Goal: Information Seeking & Learning: Learn about a topic

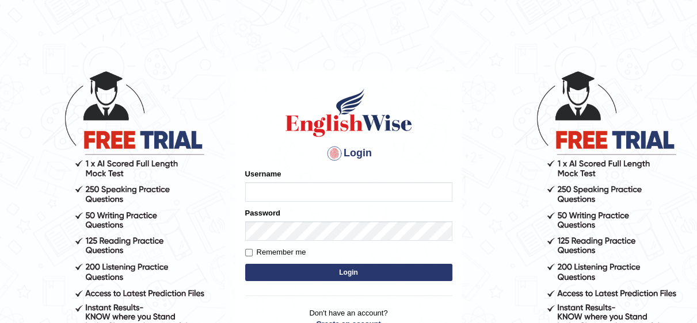
type input "Irum2025"
click at [394, 270] on button "Login" at bounding box center [348, 272] width 207 height 17
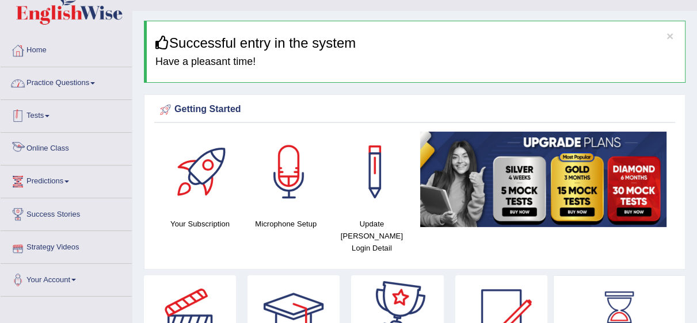
scroll to position [22, 0]
click at [74, 83] on link "Practice Questions" at bounding box center [66, 81] width 131 height 29
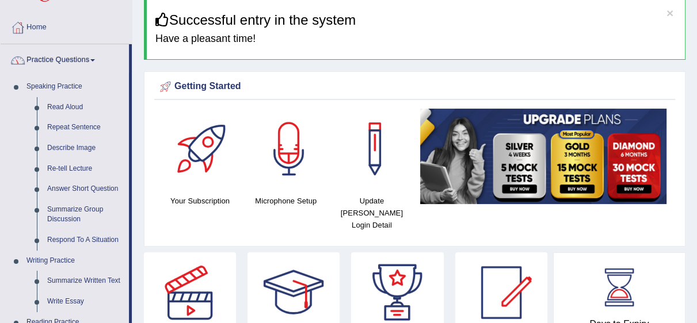
scroll to position [68, 0]
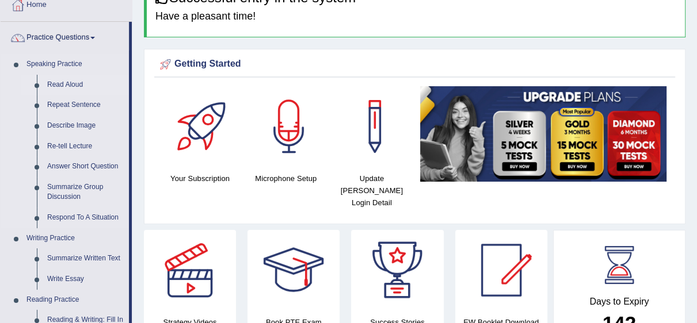
click at [68, 84] on link "Read Aloud" at bounding box center [85, 85] width 87 height 21
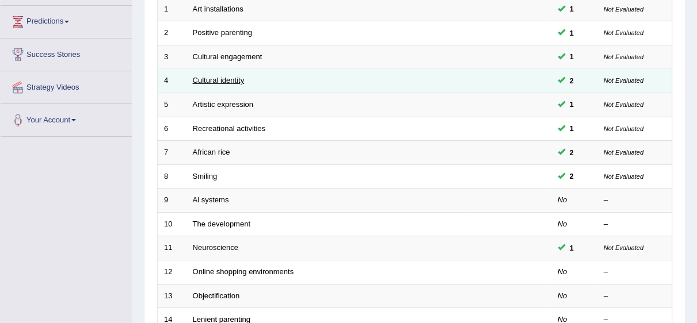
scroll to position [251, 0]
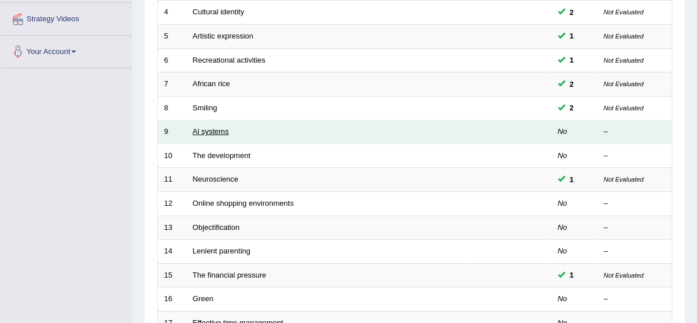
click at [203, 128] on link "Al systems" at bounding box center [211, 131] width 36 height 9
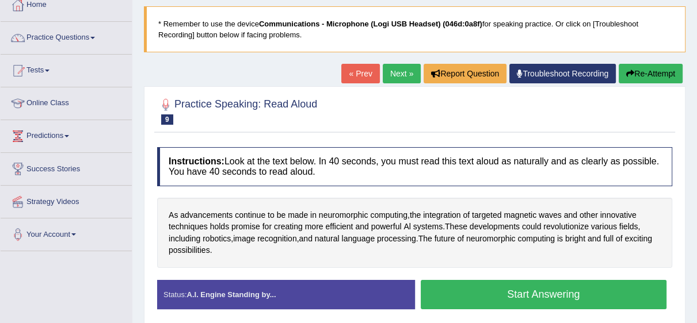
scroll to position [91, 0]
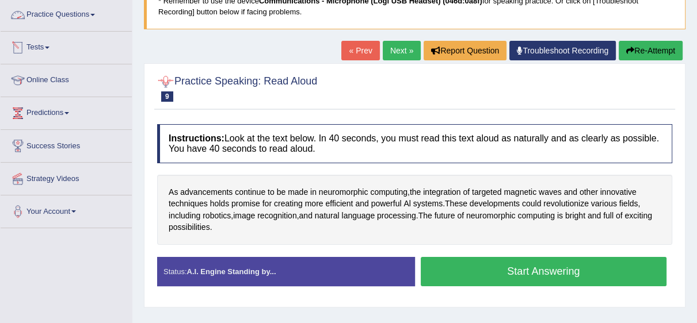
click at [58, 54] on link "Tests" at bounding box center [66, 46] width 131 height 29
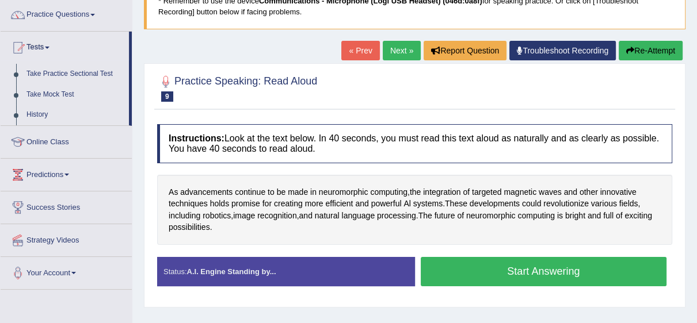
click at [60, 14] on link "Practice Questions" at bounding box center [66, 13] width 131 height 29
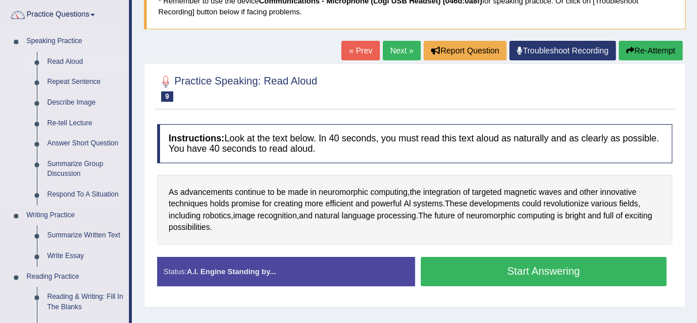
click at [87, 64] on link "Read Aloud" at bounding box center [85, 62] width 87 height 21
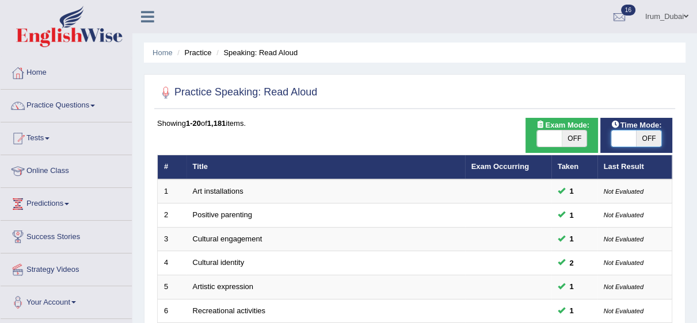
click at [624, 143] on span at bounding box center [623, 139] width 25 height 16
checkbox input "true"
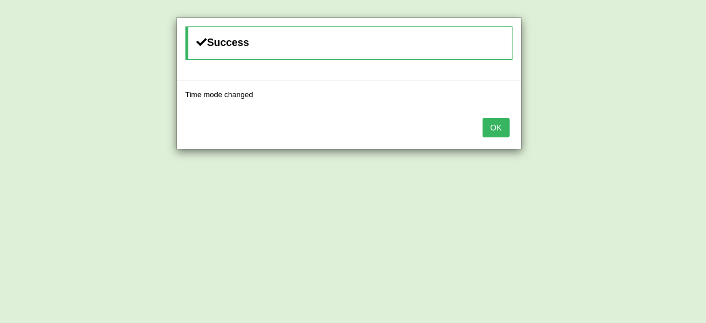
click at [502, 123] on button "OK" at bounding box center [495, 128] width 26 height 20
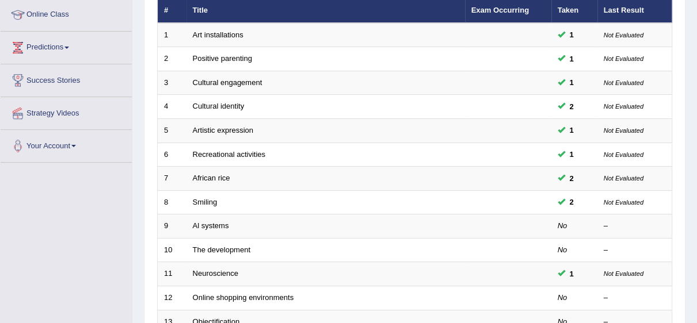
scroll to position [183, 0]
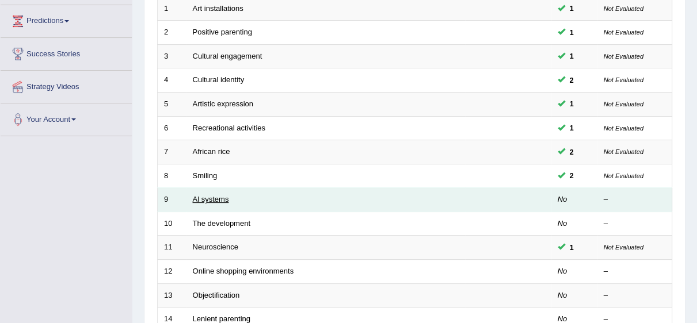
click at [209, 200] on link "Al systems" at bounding box center [211, 199] width 36 height 9
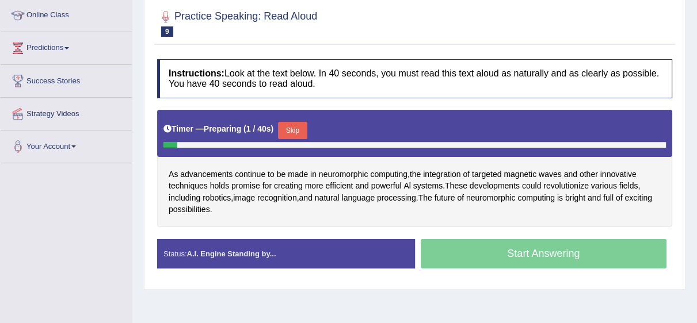
scroll to position [159, 0]
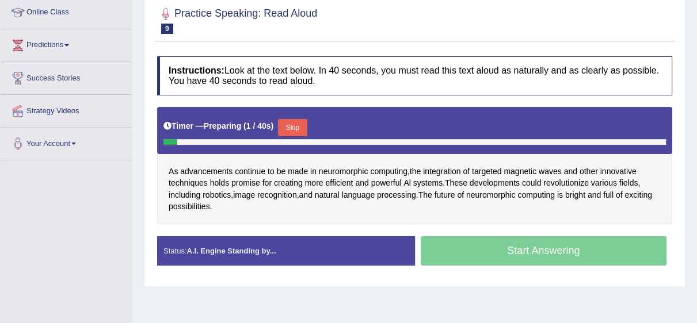
click at [696, 165] on html "Toggle navigation Home Practice Questions Speaking Practice Read Aloud Repeat S…" at bounding box center [348, 2] width 697 height 323
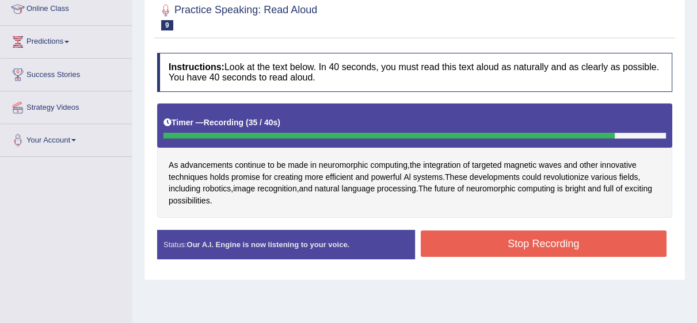
click at [449, 246] on button "Stop Recording" at bounding box center [544, 244] width 246 height 26
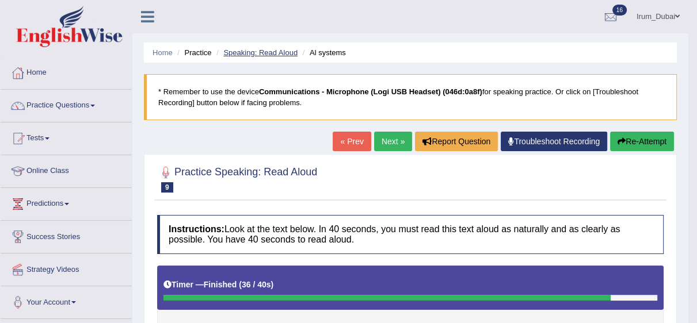
click at [281, 48] on link "Speaking: Read Aloud" at bounding box center [260, 52] width 74 height 9
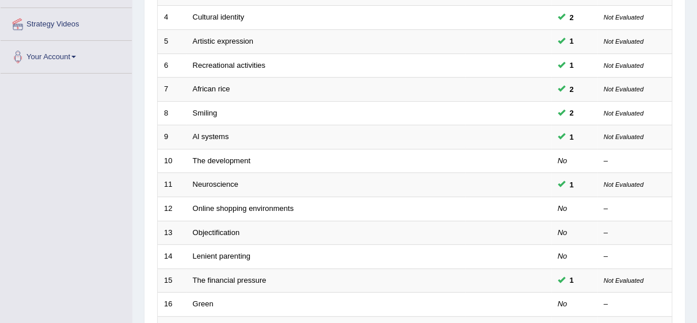
scroll to position [269, 0]
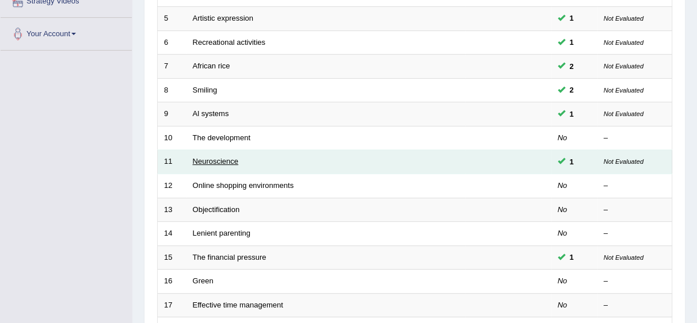
click at [223, 164] on link "Neuroscience" at bounding box center [216, 161] width 46 height 9
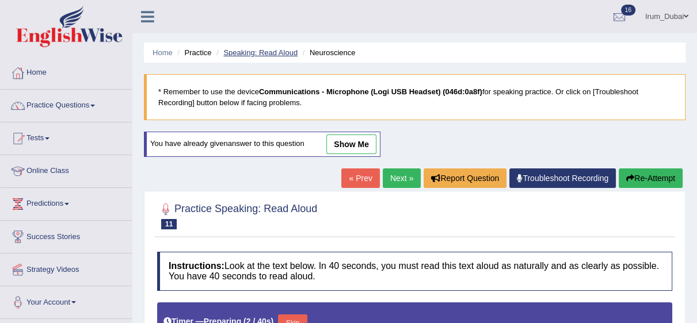
click at [242, 53] on link "Speaking: Read Aloud" at bounding box center [260, 52] width 74 height 9
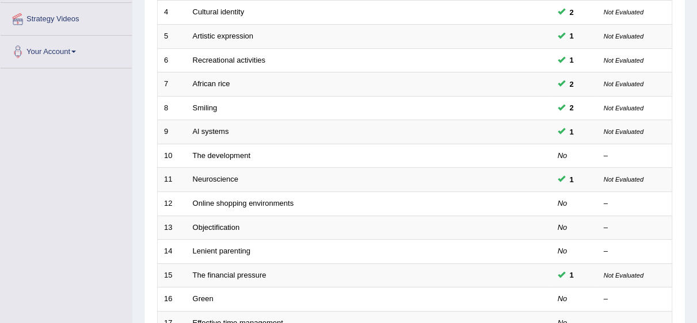
scroll to position [319, 0]
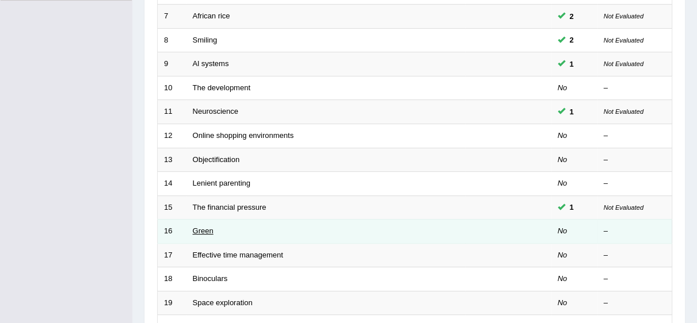
click at [204, 227] on link "Green" at bounding box center [203, 231] width 21 height 9
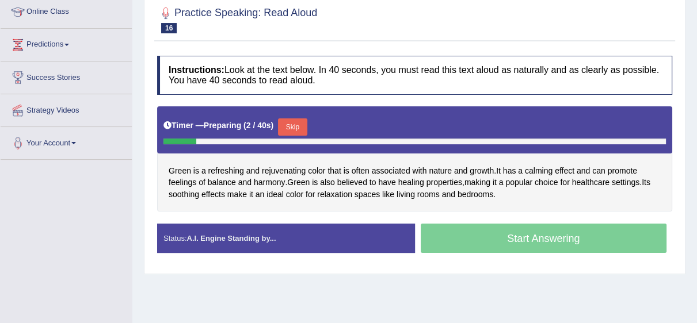
scroll to position [182, 0]
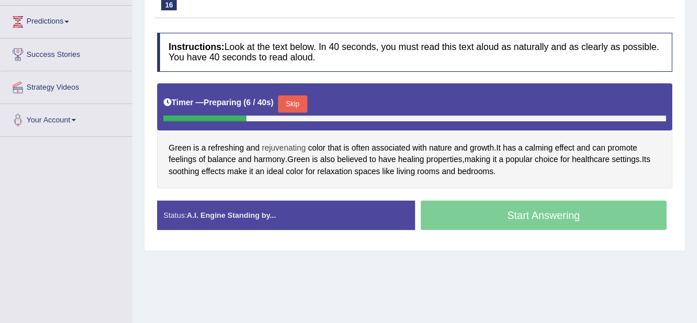
click at [268, 143] on span "rejuvenating" at bounding box center [284, 148] width 44 height 12
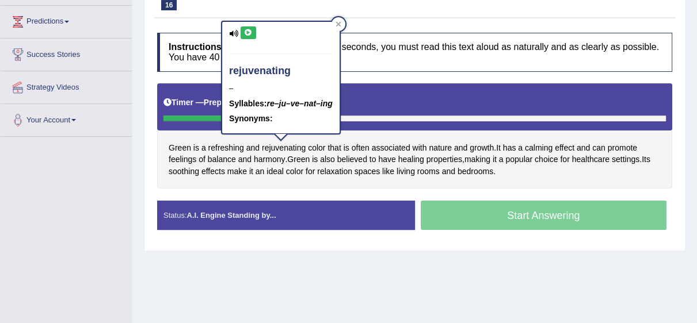
click at [246, 32] on icon at bounding box center [248, 32] width 9 height 7
click at [239, 274] on div "Home Practice Speaking: Read Aloud Green * Remember to use the device Communica…" at bounding box center [414, 105] width 565 height 575
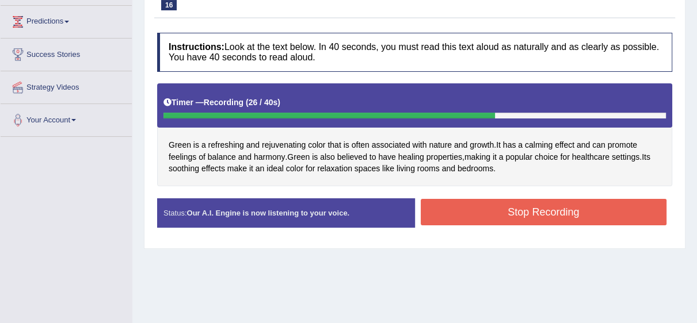
click at [467, 222] on button "Stop Recording" at bounding box center [544, 212] width 246 height 26
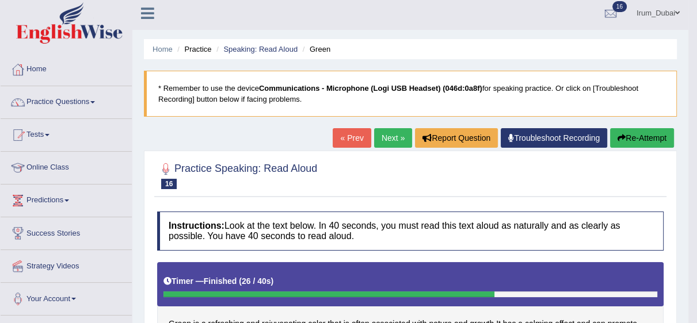
scroll to position [0, 0]
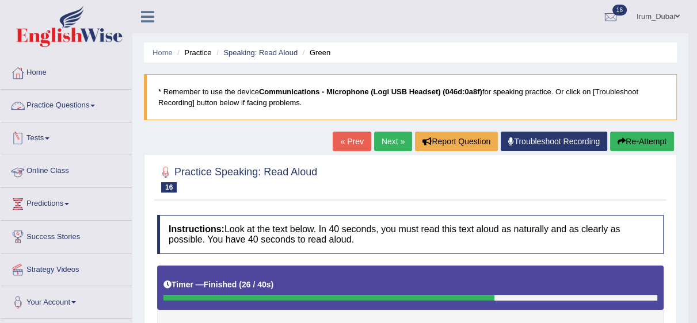
click at [104, 112] on link "Practice Questions" at bounding box center [66, 104] width 131 height 29
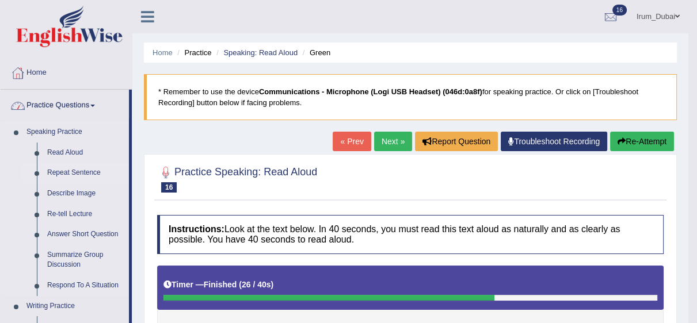
click at [58, 167] on link "Repeat Sentence" at bounding box center [85, 173] width 87 height 21
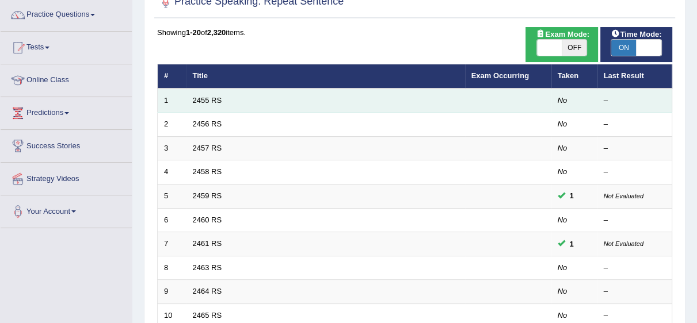
scroll to position [114, 0]
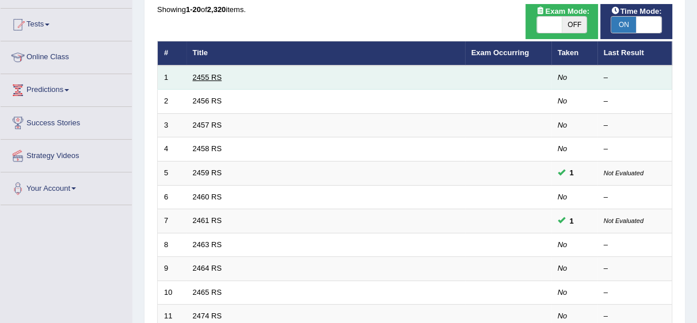
click at [212, 77] on link "2455 RS" at bounding box center [207, 77] width 29 height 9
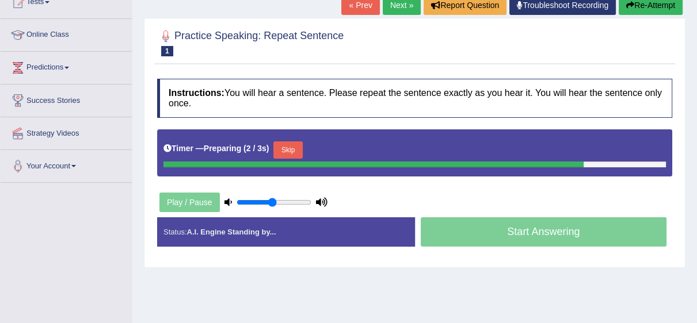
scroll to position [159, 0]
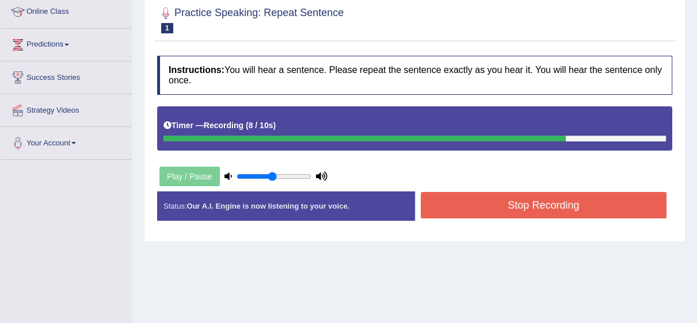
click at [471, 206] on button "Stop Recording" at bounding box center [544, 205] width 246 height 26
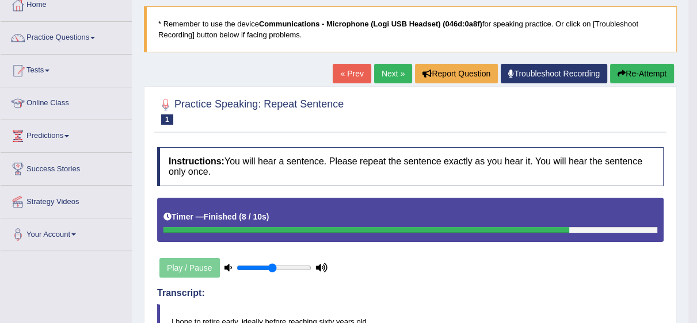
scroll to position [0, 0]
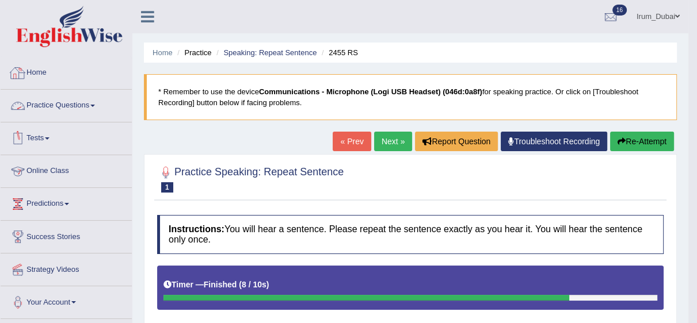
click at [61, 96] on link "Practice Questions" at bounding box center [66, 104] width 131 height 29
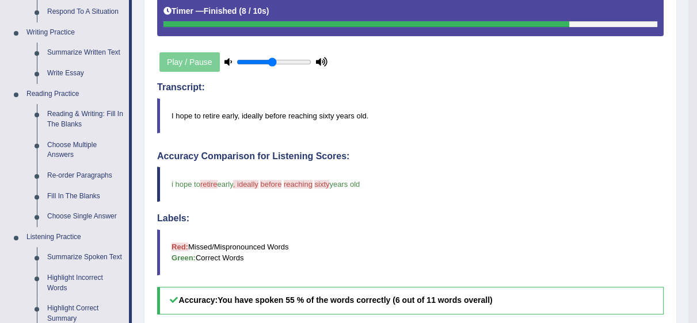
scroll to position [327, 0]
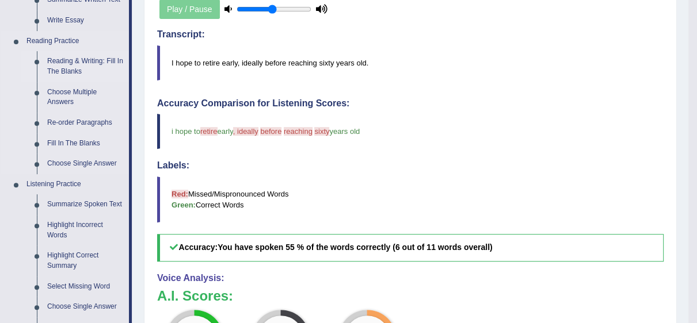
click at [70, 75] on link "Reading & Writing: Fill In The Blanks" at bounding box center [85, 66] width 87 height 30
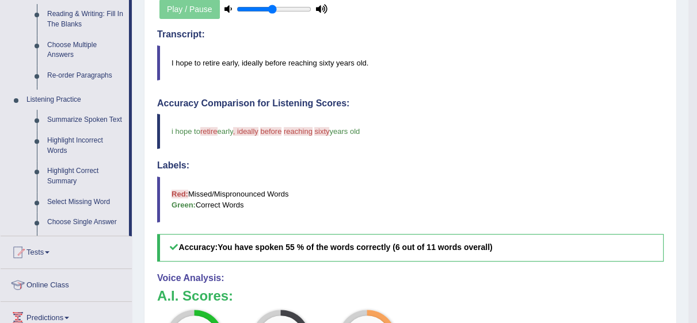
scroll to position [150, 0]
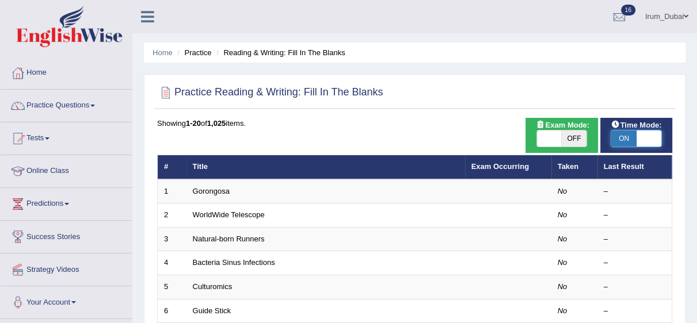
click at [652, 139] on span at bounding box center [648, 139] width 25 height 16
checkbox input "false"
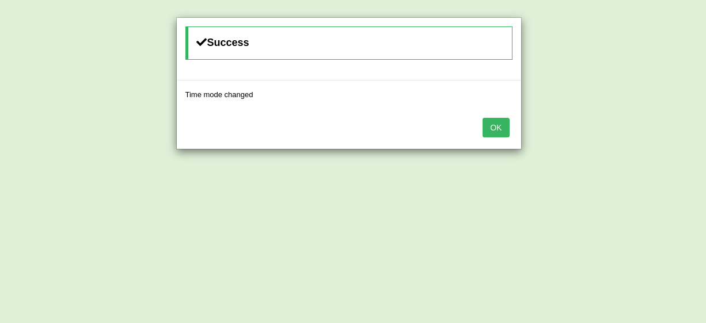
click at [498, 124] on button "OK" at bounding box center [495, 128] width 26 height 20
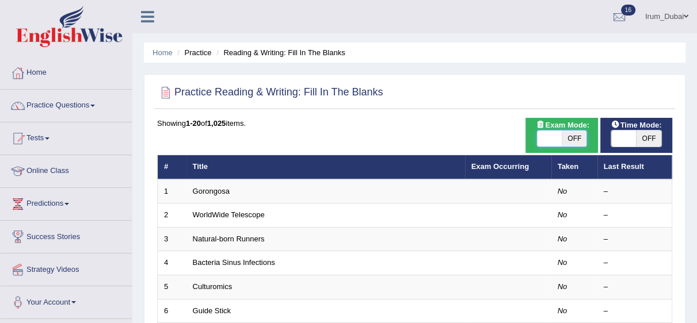
click at [539, 138] on span at bounding box center [549, 139] width 25 height 16
checkbox input "true"
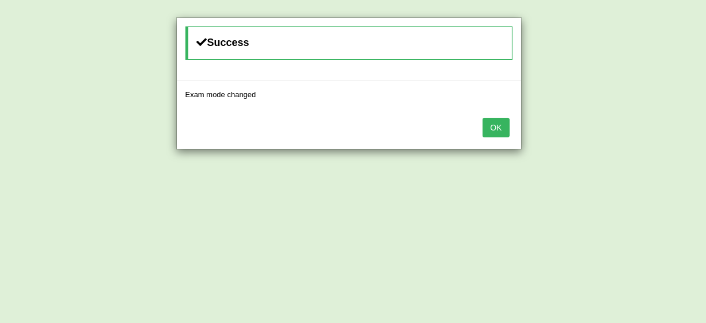
click at [502, 123] on button "OK" at bounding box center [495, 128] width 26 height 20
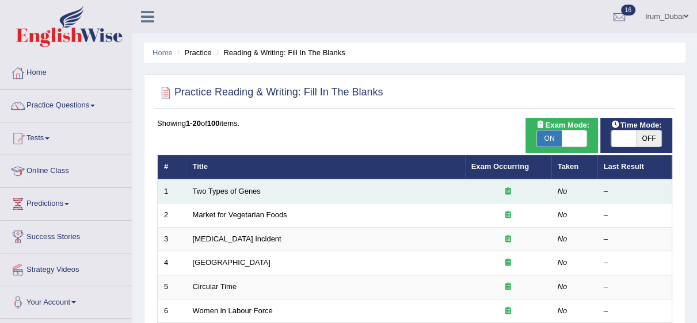
click at [214, 196] on td "Two Types of Genes" at bounding box center [325, 192] width 279 height 24
click at [258, 192] on link "Two Types of Genes" at bounding box center [227, 191] width 68 height 9
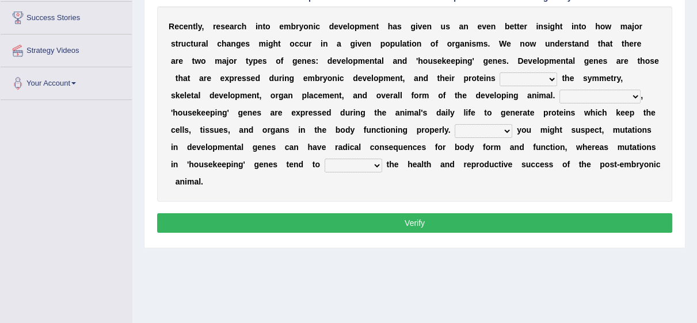
click at [557, 79] on select "push control hold elevate" at bounding box center [528, 80] width 58 height 14
click at [624, 91] on select "Correspondingly Inclusively Conversely In contrast" at bounding box center [599, 97] width 81 height 14
click at [497, 137] on select "For As With Within" at bounding box center [484, 131] width 58 height 14
click at [356, 160] on select "affect effect interrupt defect" at bounding box center [354, 166] width 58 height 14
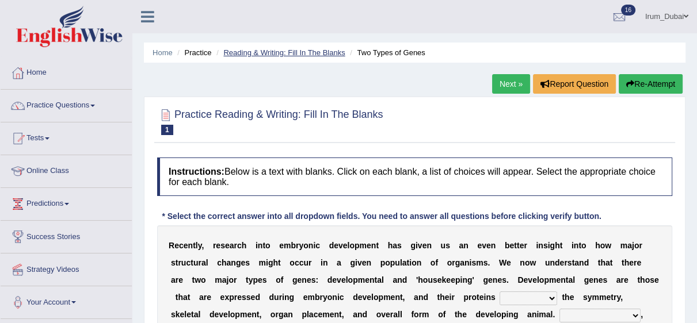
click at [288, 52] on link "Reading & Writing: Fill In The Blanks" at bounding box center [283, 52] width 121 height 9
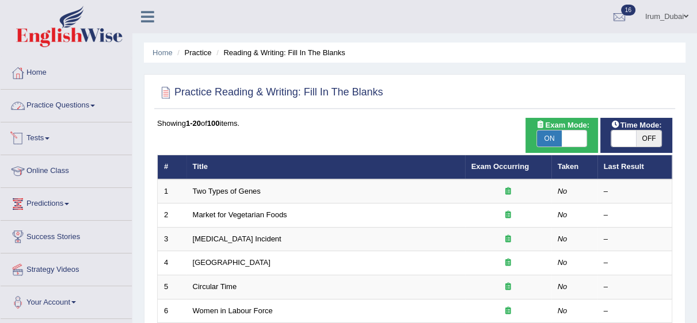
click at [54, 106] on link "Practice Questions" at bounding box center [66, 104] width 131 height 29
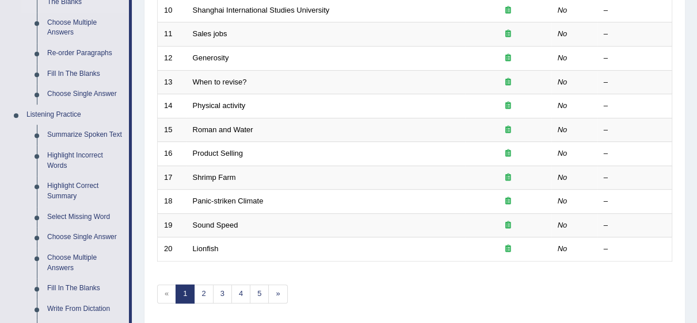
scroll to position [410, 0]
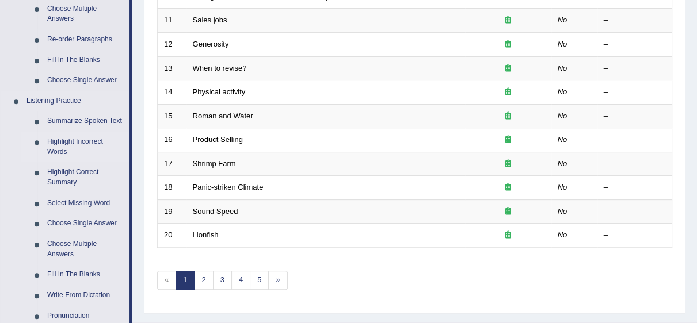
click at [116, 132] on link "Highlight Incorrect Words" at bounding box center [85, 147] width 87 height 30
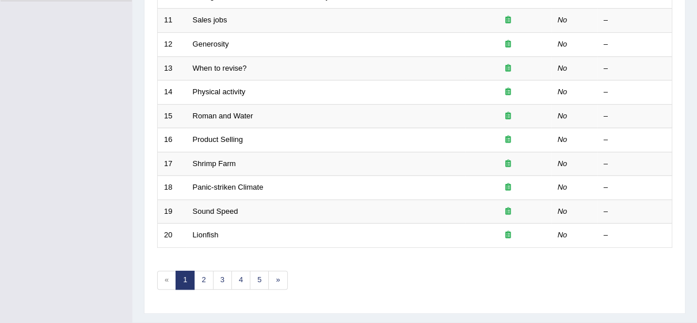
scroll to position [166, 0]
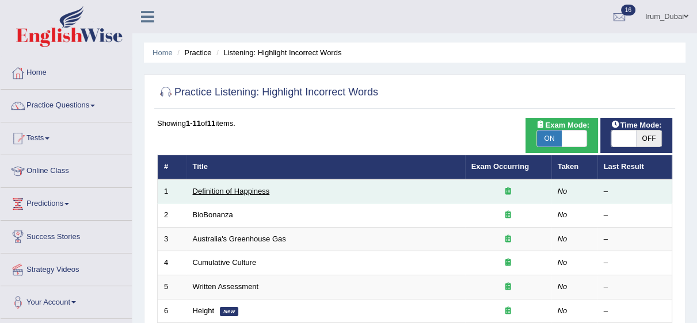
click at [209, 190] on link "Definition of Happiness" at bounding box center [231, 191] width 77 height 9
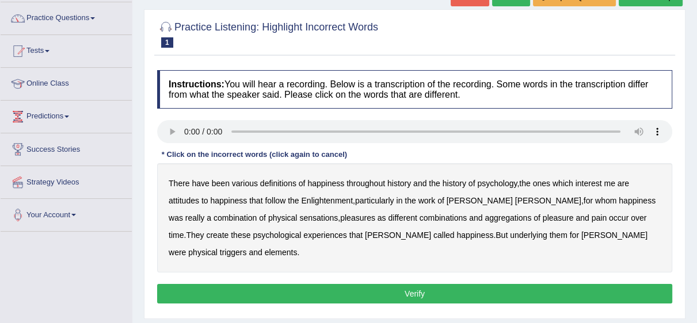
scroll to position [91, 0]
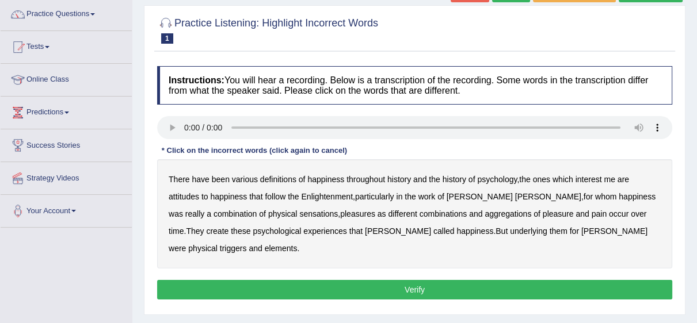
click at [497, 177] on b "psychology" at bounding box center [497, 179] width 40 height 9
click at [489, 180] on b "psychology" at bounding box center [497, 179] width 40 height 9
click at [482, 180] on b "psychology" at bounding box center [497, 179] width 40 height 9
click at [199, 192] on b "attitudes" at bounding box center [184, 196] width 30 height 9
click at [299, 216] on b "sensations" at bounding box center [318, 213] width 39 height 9
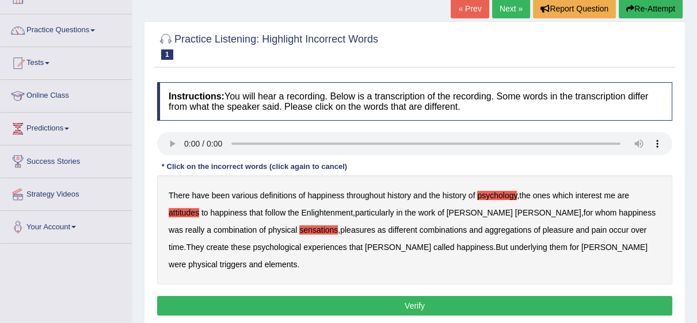
scroll to position [73, 0]
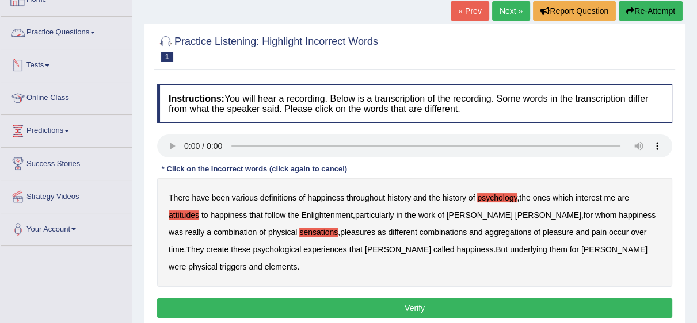
click at [114, 39] on link "Practice Questions" at bounding box center [66, 31] width 131 height 29
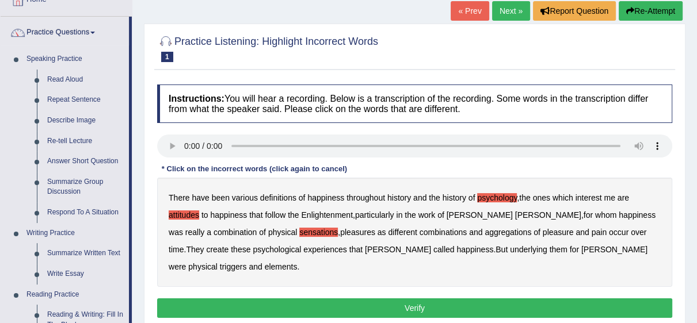
scroll to position [0, 0]
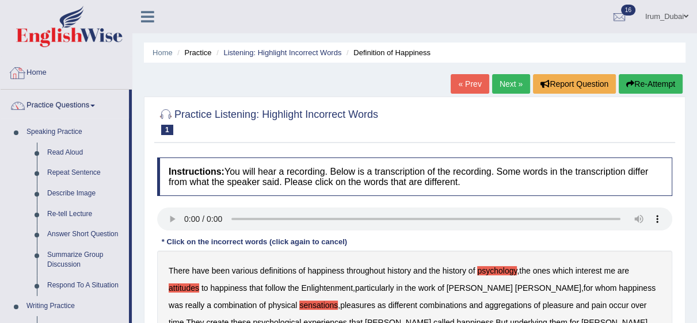
click at [85, 70] on link "Home" at bounding box center [66, 71] width 131 height 29
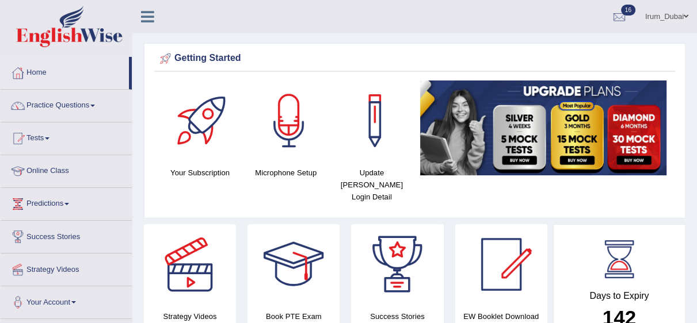
click at [40, 70] on link "Home" at bounding box center [65, 71] width 128 height 29
